Goal: Go to known website: Access a specific website the user already knows

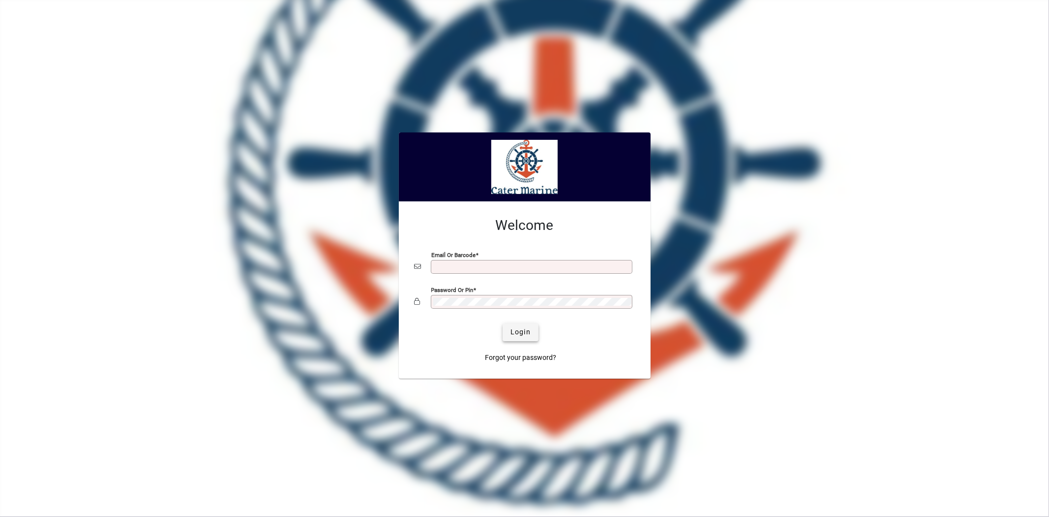
type input "**********"
click at [512, 333] on span "Login" at bounding box center [521, 332] width 20 height 10
